Goal: Information Seeking & Learning: Learn about a topic

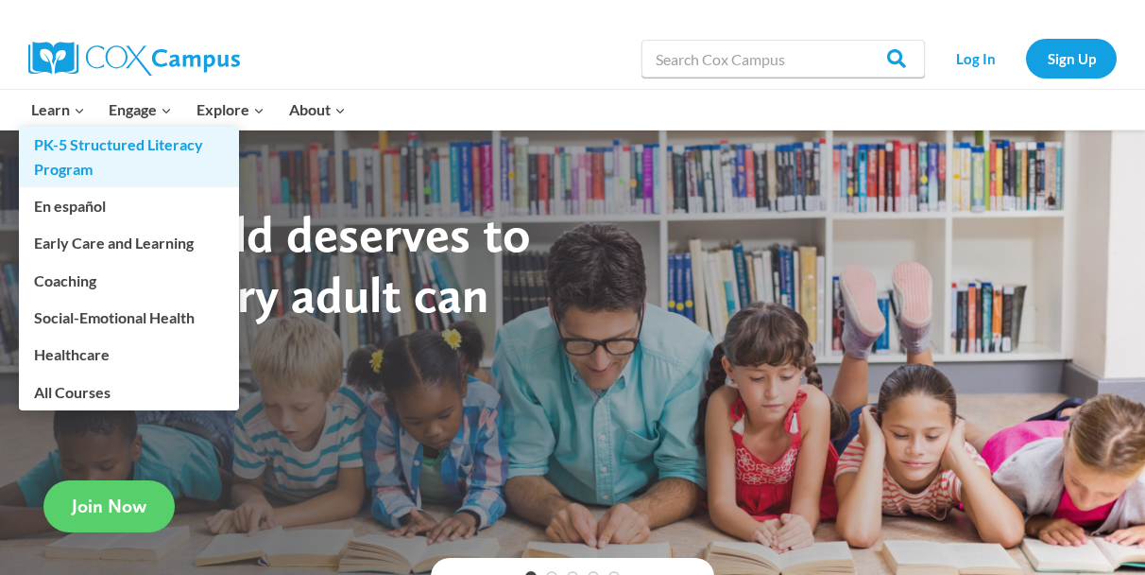
click at [78, 143] on link "PK-5 Structured Literacy Program" at bounding box center [129, 157] width 220 height 60
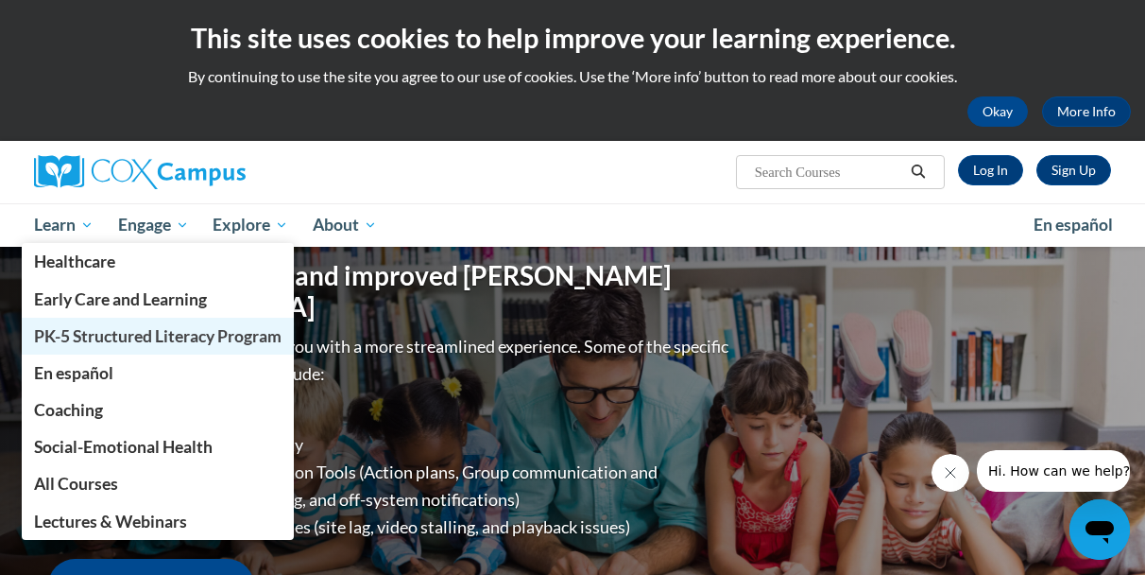
click at [98, 332] on span "PK-5 Structured Literacy Program" at bounding box center [158, 336] width 248 height 20
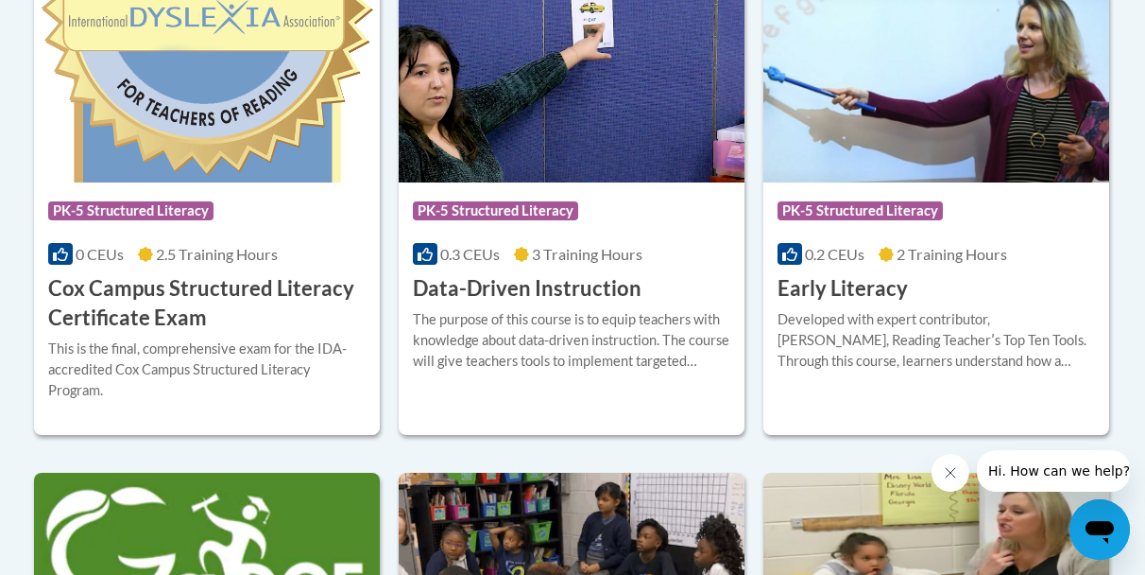
scroll to position [934, 0]
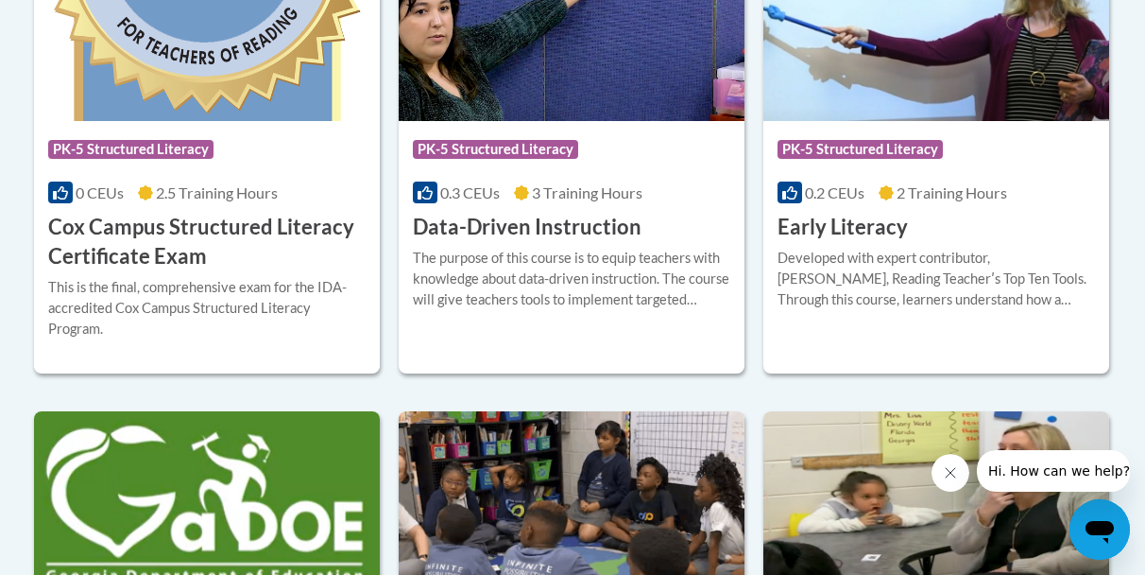
click at [882, 222] on h3 "Early Literacy" at bounding box center [843, 227] width 130 height 29
